Goal: Find contact information: Find contact information

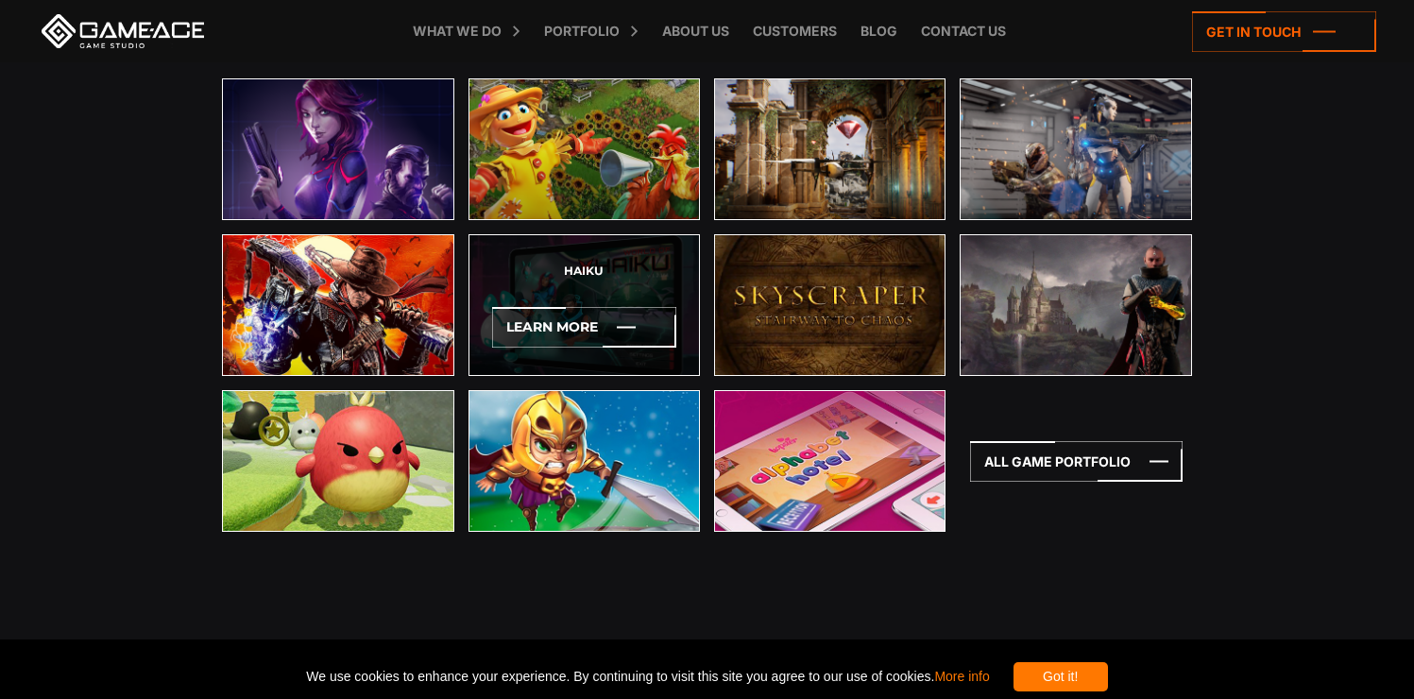
scroll to position [5650, 0]
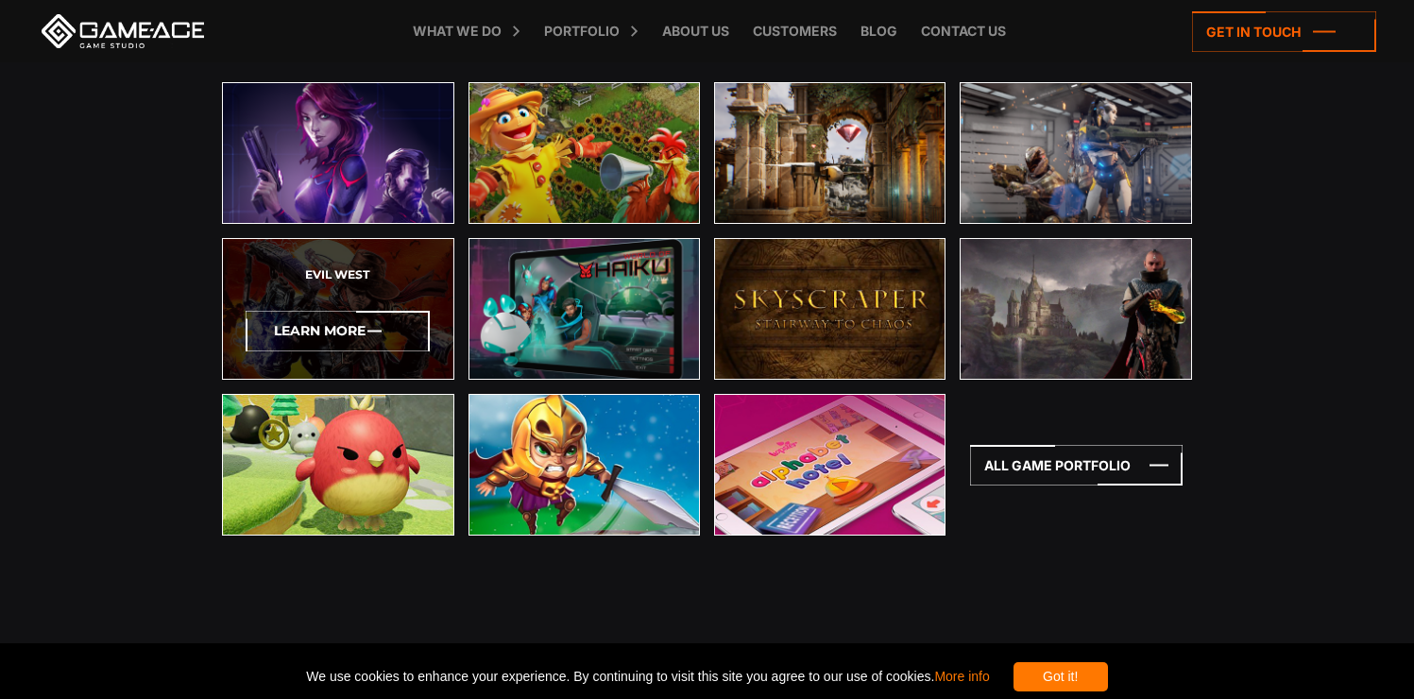
click at [324, 325] on icon at bounding box center [338, 331] width 184 height 41
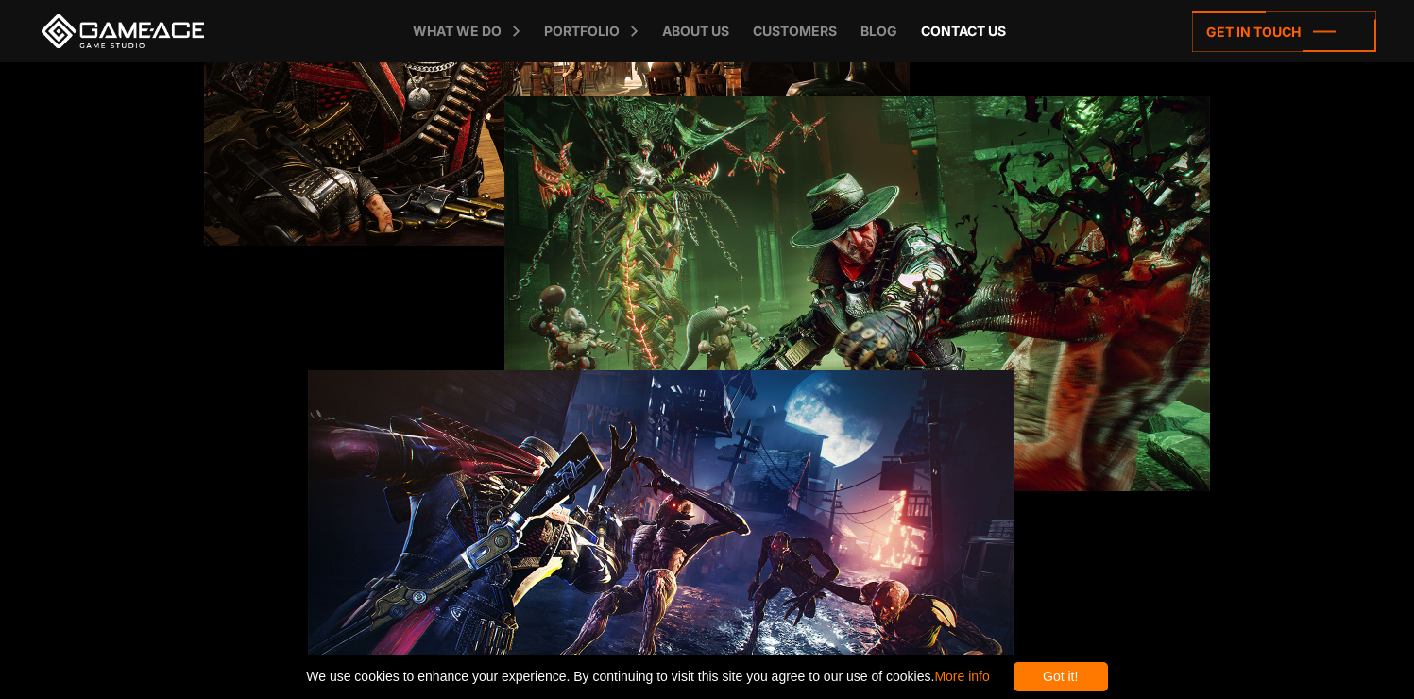
scroll to position [2631, 0]
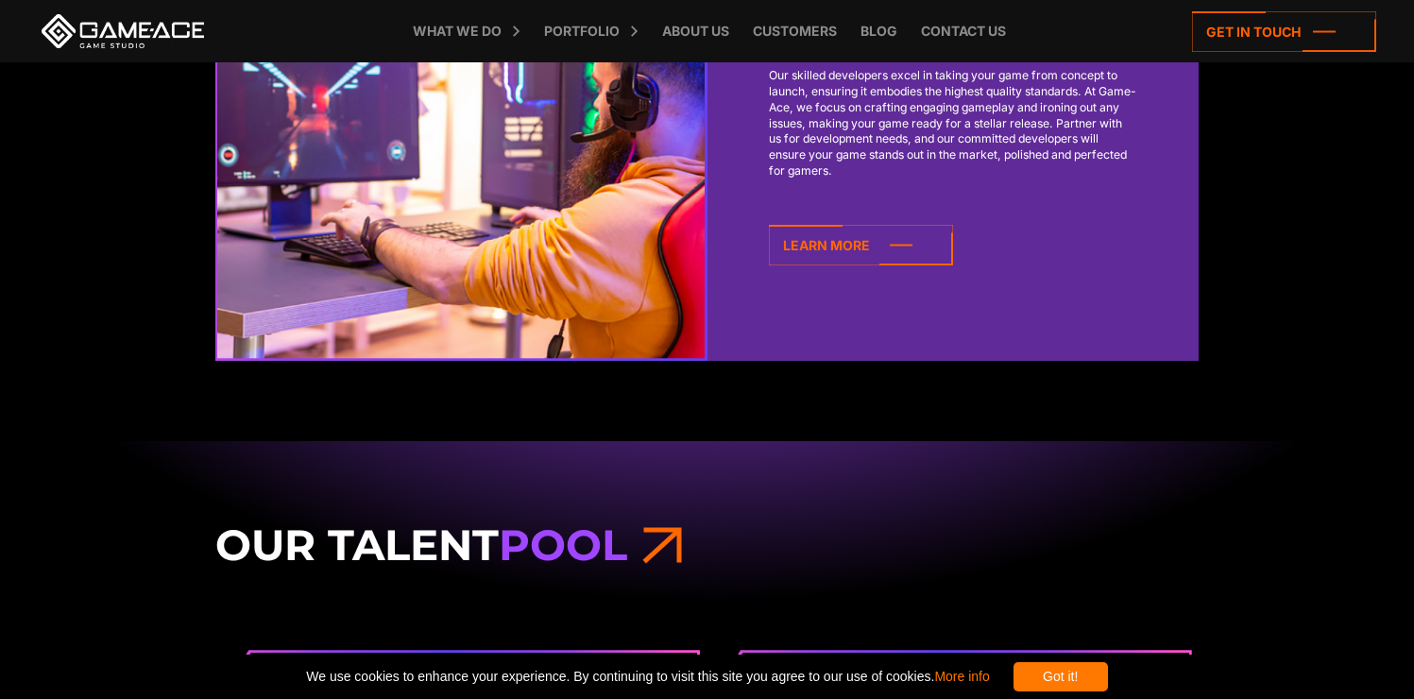
scroll to position [1664, 0]
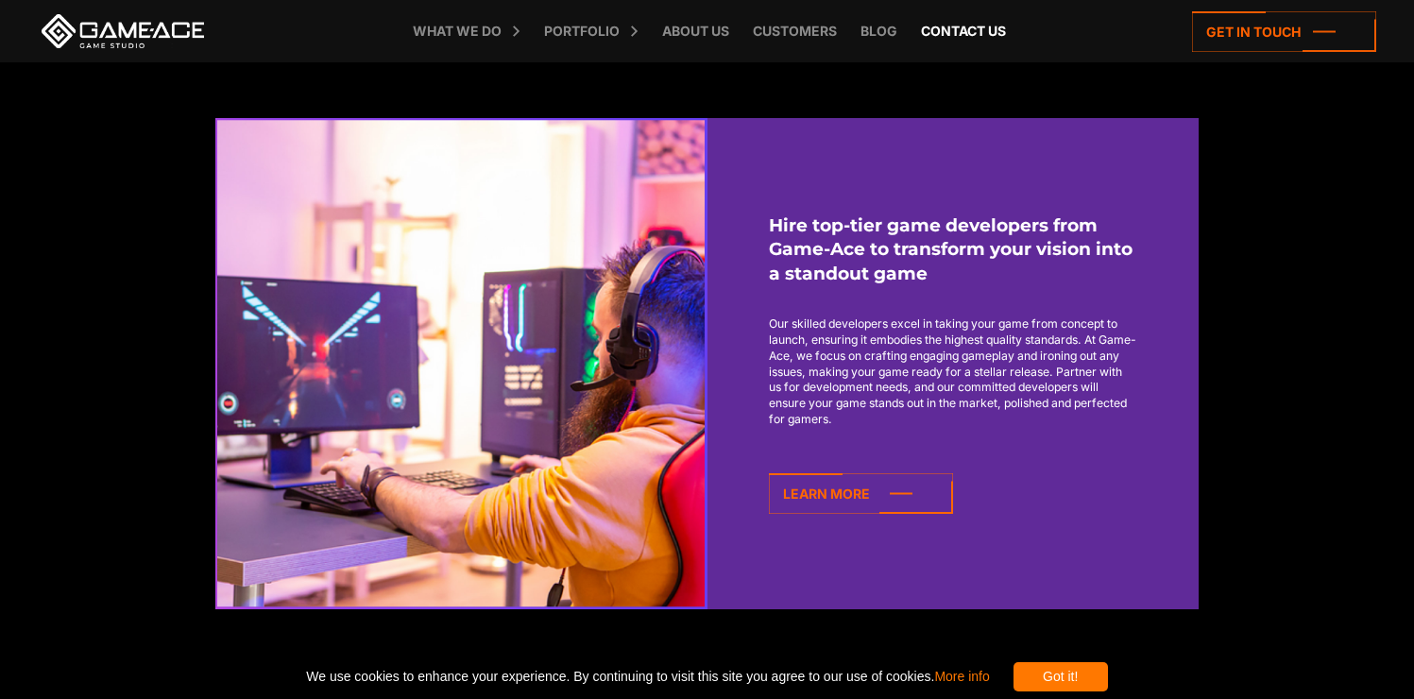
click at [931, 50] on link "Contact us" at bounding box center [963, 31] width 104 height 62
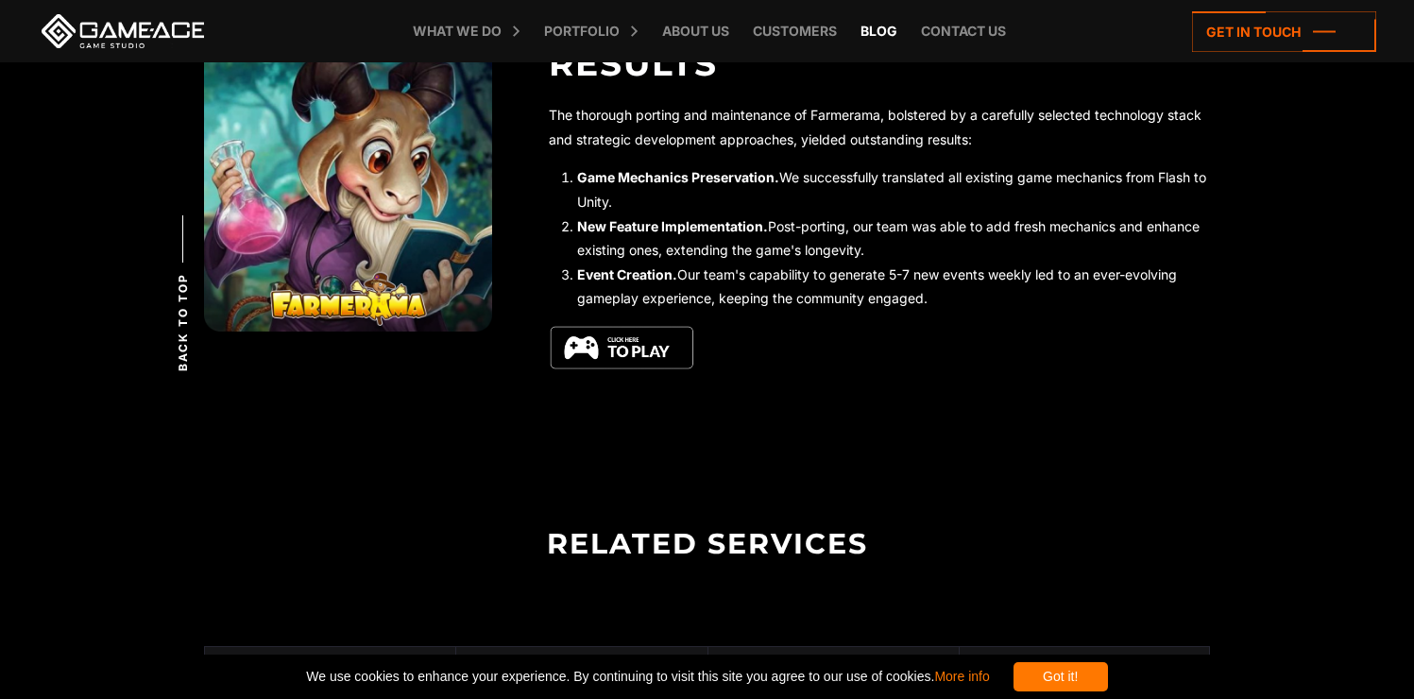
scroll to position [6743, 0]
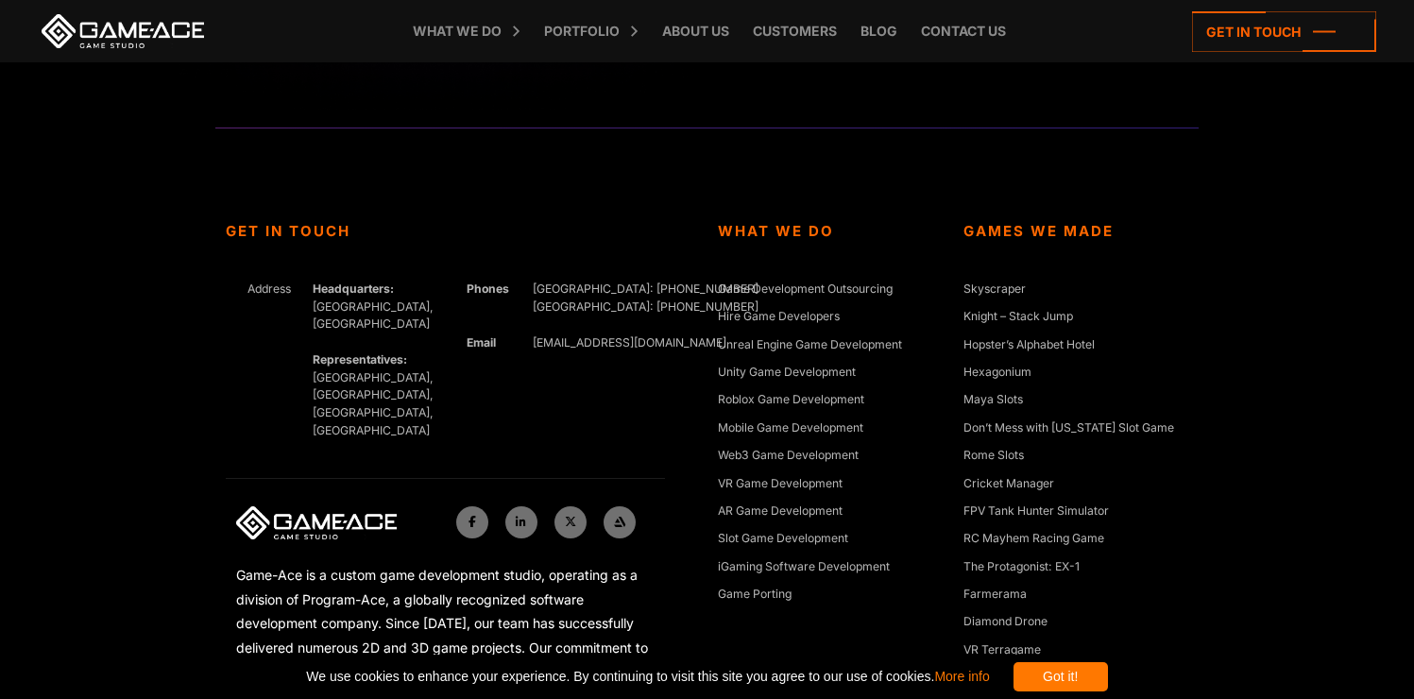
scroll to position [8921, 0]
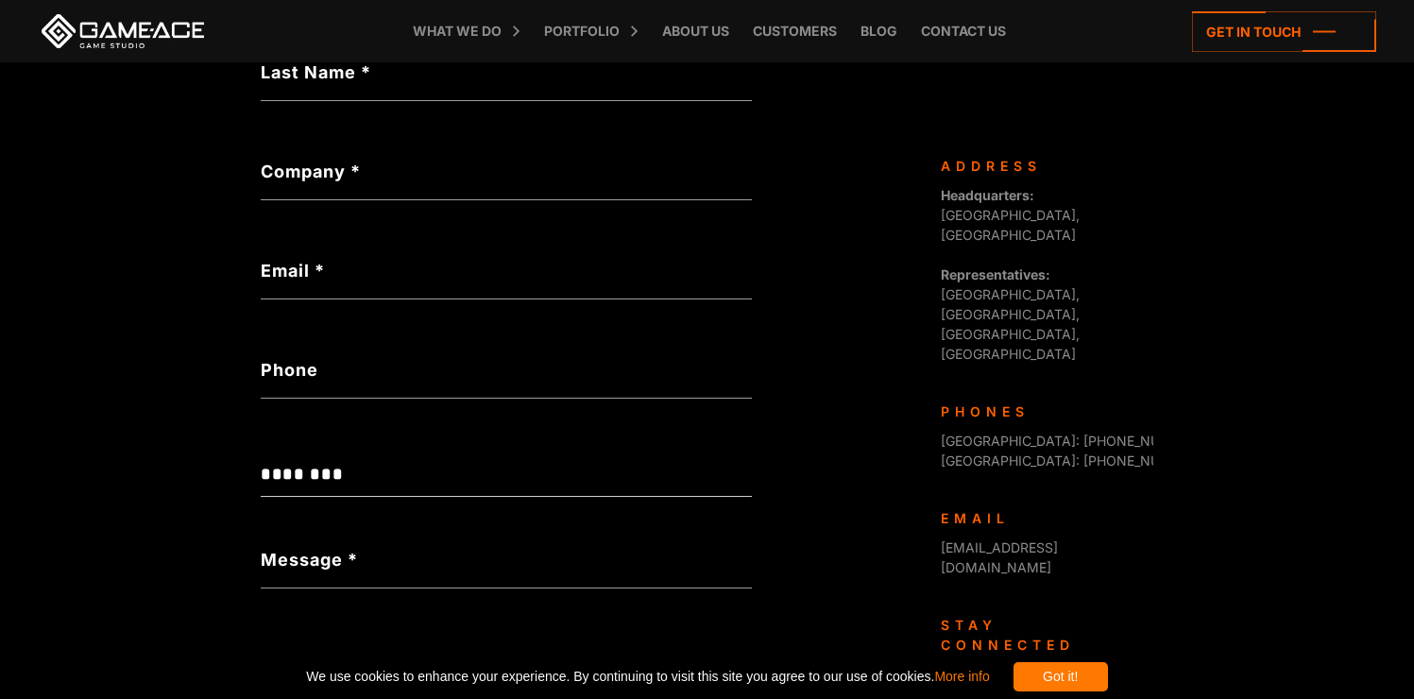
scroll to position [755, 0]
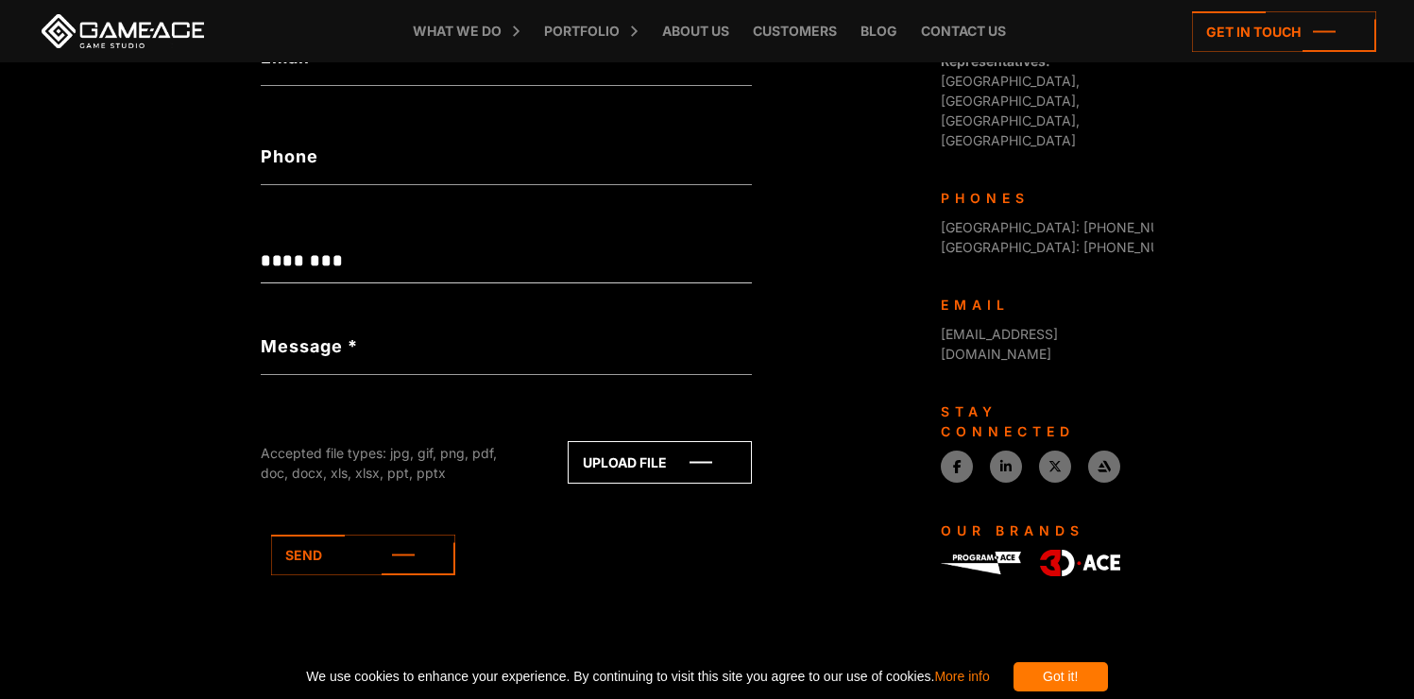
click at [419, 280] on div "Not a valid budget" at bounding box center [506, 284] width 491 height 20
click at [419, 265] on select "**********" at bounding box center [506, 262] width 491 height 43
